Goal: Use online tool/utility: Utilize a website feature to perform a specific function

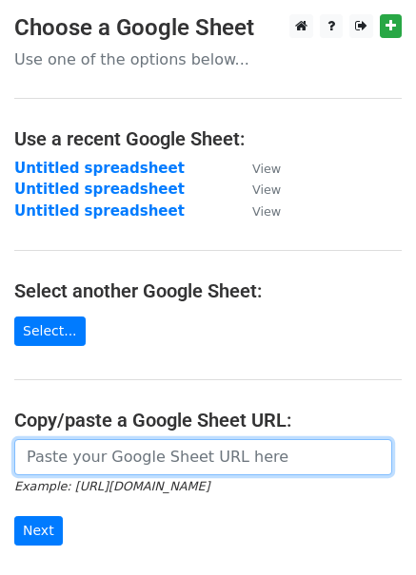
click at [180, 466] on input "url" at bounding box center [203, 457] width 378 height 36
paste input "https://docs.google.com/spreadsheets/d/1vg5n-lGnurHxhwpIJ98jwjvxBnv52tdw5RLGObJ…"
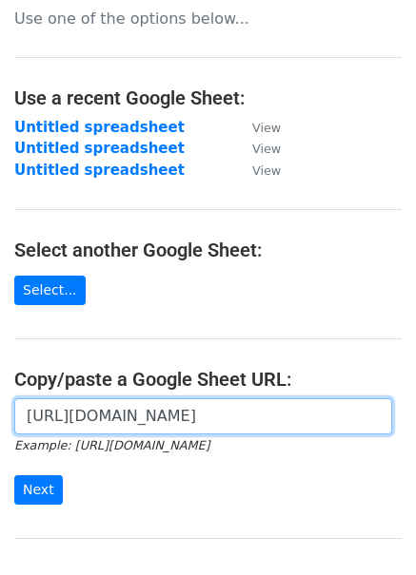
scroll to position [53, 0]
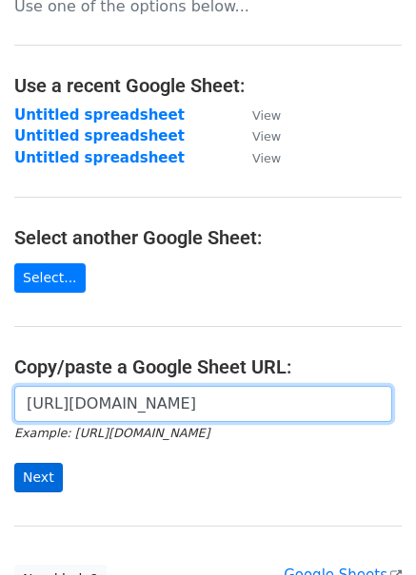
type input "https://docs.google.com/spreadsheets/d/1vg5n-lGnurHxhwpIJ98jwjvxBnv52tdw5RLGObJ…"
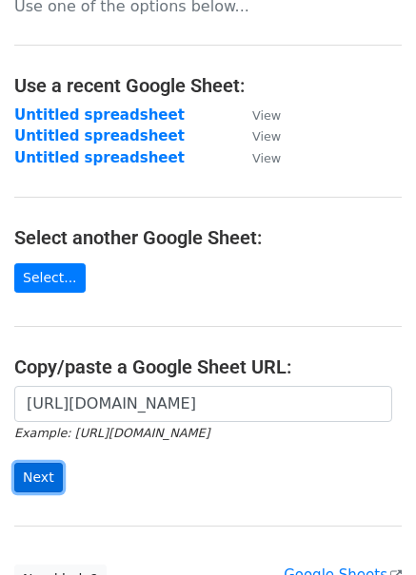
scroll to position [0, 0]
click at [51, 471] on input "Next" at bounding box center [38, 477] width 49 height 29
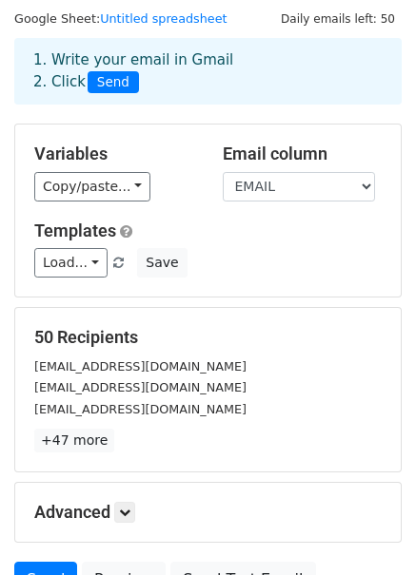
scroll to position [73, 0]
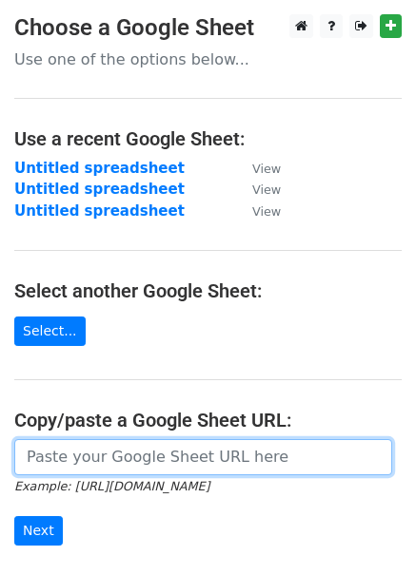
click at [75, 456] on input "url" at bounding box center [203, 457] width 378 height 36
paste input "https://docs.google.com/spreadsheets/d/1vg5n-lGnurHxhwpIJ98jwjvxBnv52tdw5RLGObJ…"
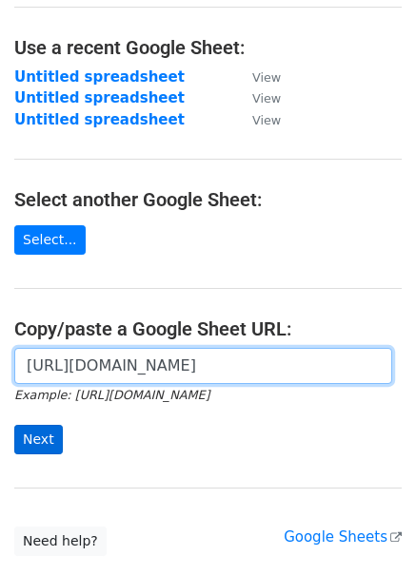
type input "https://docs.google.com/spreadsheets/d/1vg5n-lGnurHxhwpIJ98jwjvxBnv52tdw5RLGObJ…"
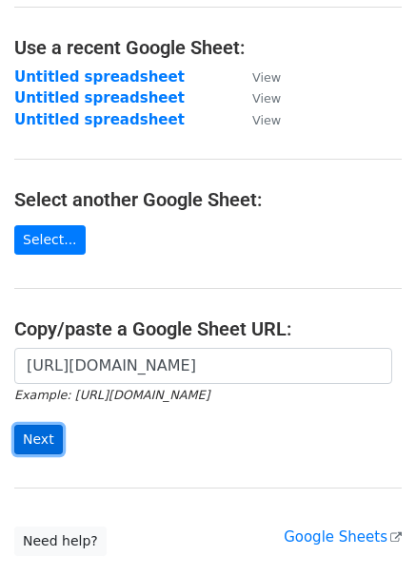
scroll to position [0, 0]
click at [25, 439] on input "Next" at bounding box center [38, 439] width 49 height 29
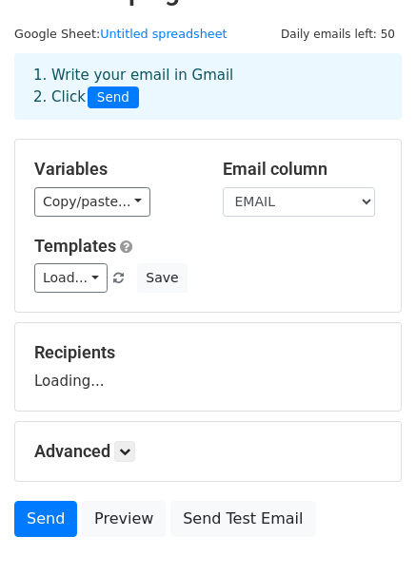
scroll to position [67, 0]
